Goal: Information Seeking & Learning: Compare options

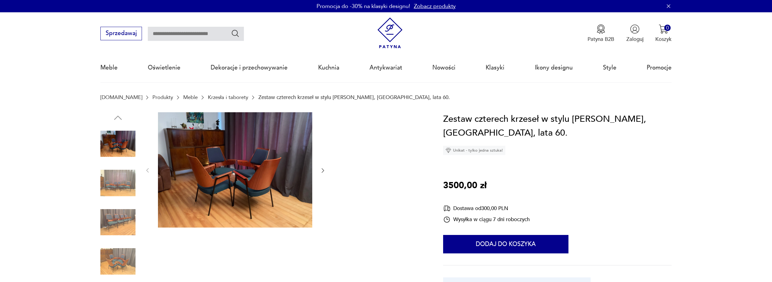
click at [241, 157] on img at bounding box center [235, 170] width 154 height 116
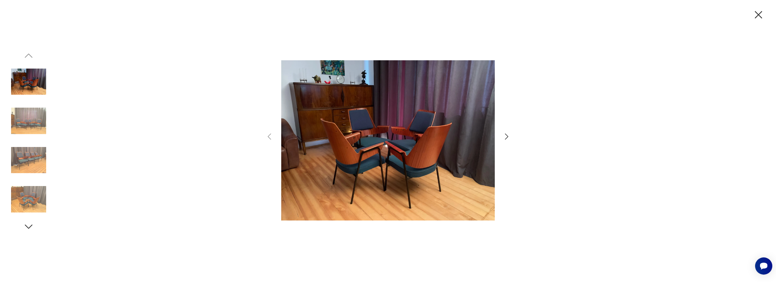
click at [39, 125] on img at bounding box center [28, 120] width 35 height 35
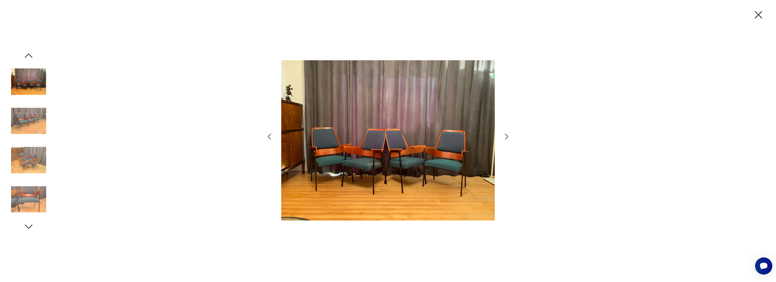
click at [32, 149] on img at bounding box center [28, 160] width 35 height 35
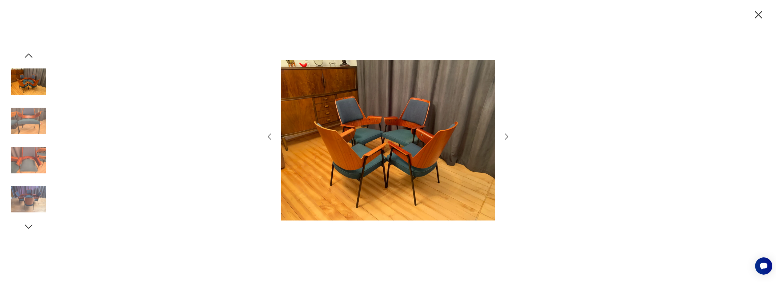
click at [36, 177] on img at bounding box center [28, 160] width 35 height 35
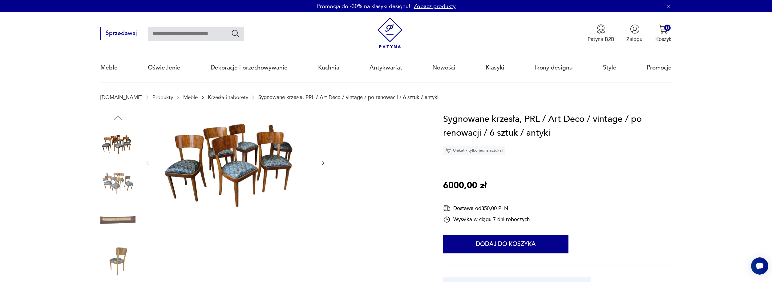
click at [121, 180] on img at bounding box center [117, 183] width 35 height 35
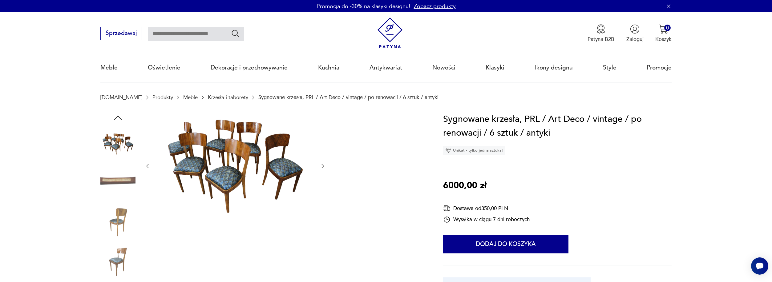
click at [122, 224] on img at bounding box center [117, 222] width 35 height 35
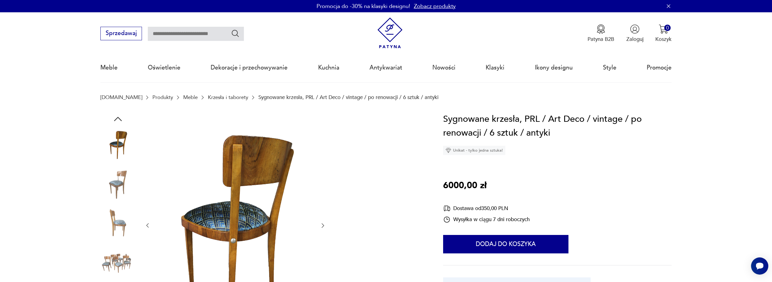
click at [111, 255] on img at bounding box center [117, 262] width 35 height 35
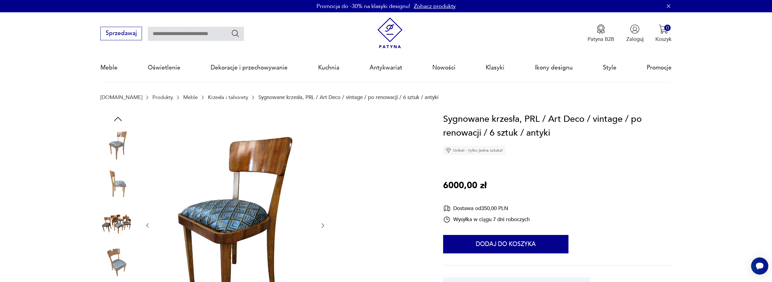
click at [122, 135] on img at bounding box center [117, 145] width 35 height 35
click at [117, 118] on icon "button" at bounding box center [118, 119] width 8 height 4
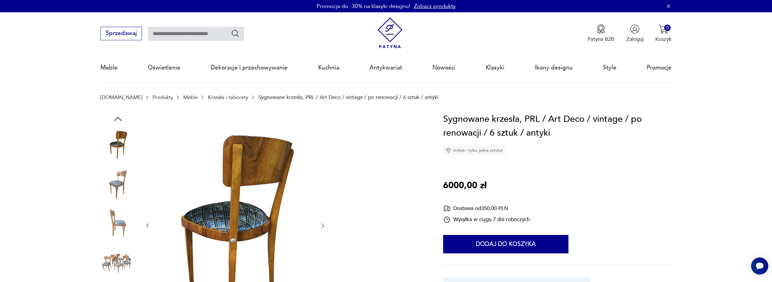
click at [120, 133] on img at bounding box center [117, 145] width 35 height 35
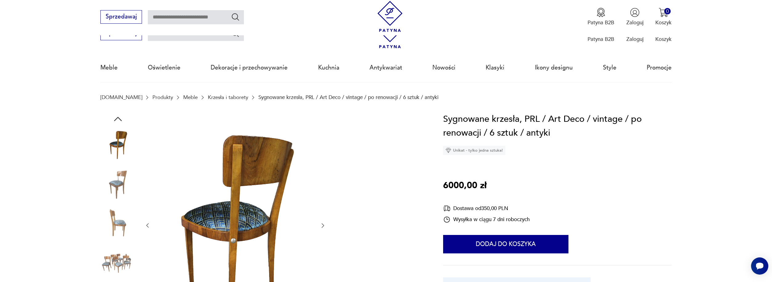
scroll to position [494, 0]
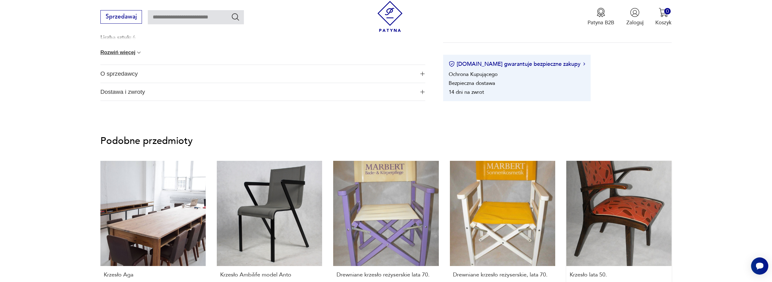
click at [645, 196] on link "Krzesło lata 50. 790,00 zł" at bounding box center [618, 233] width 105 height 144
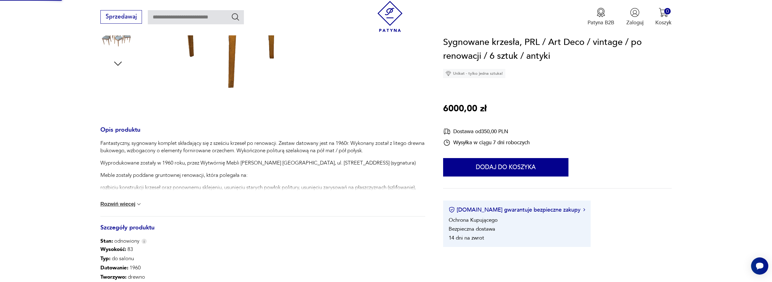
scroll to position [78, 0]
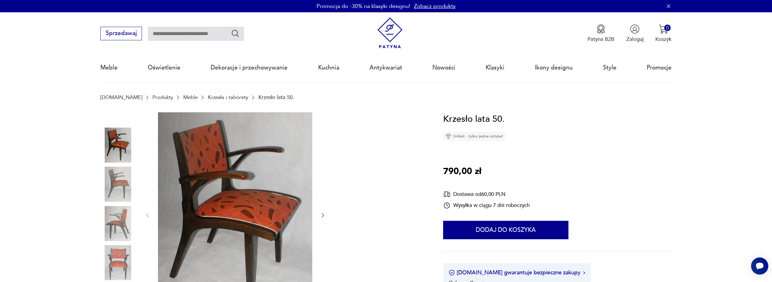
click at [114, 184] on img at bounding box center [117, 184] width 35 height 35
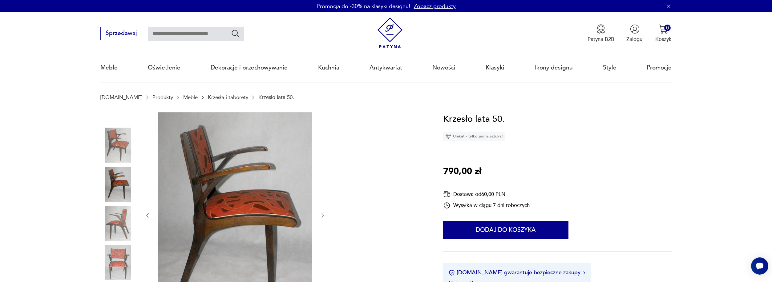
click at [115, 231] on img at bounding box center [117, 223] width 35 height 35
